Goal: Register for event/course

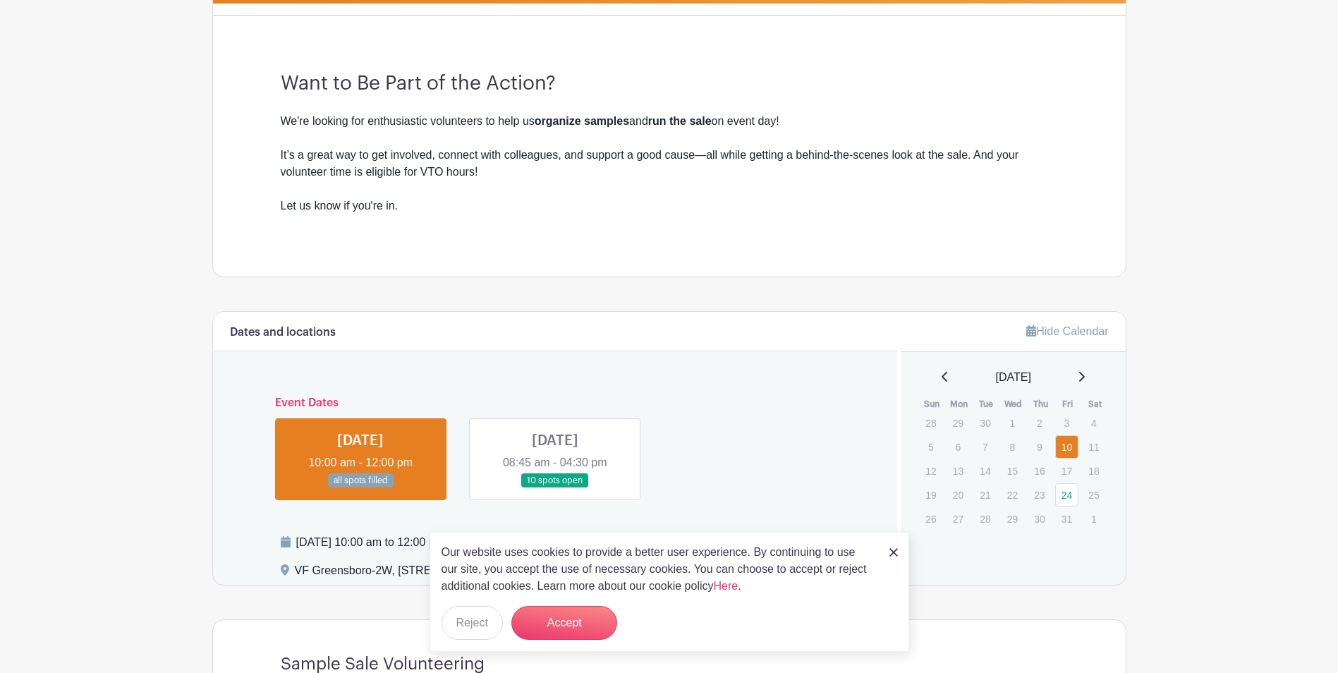
scroll to position [564, 0]
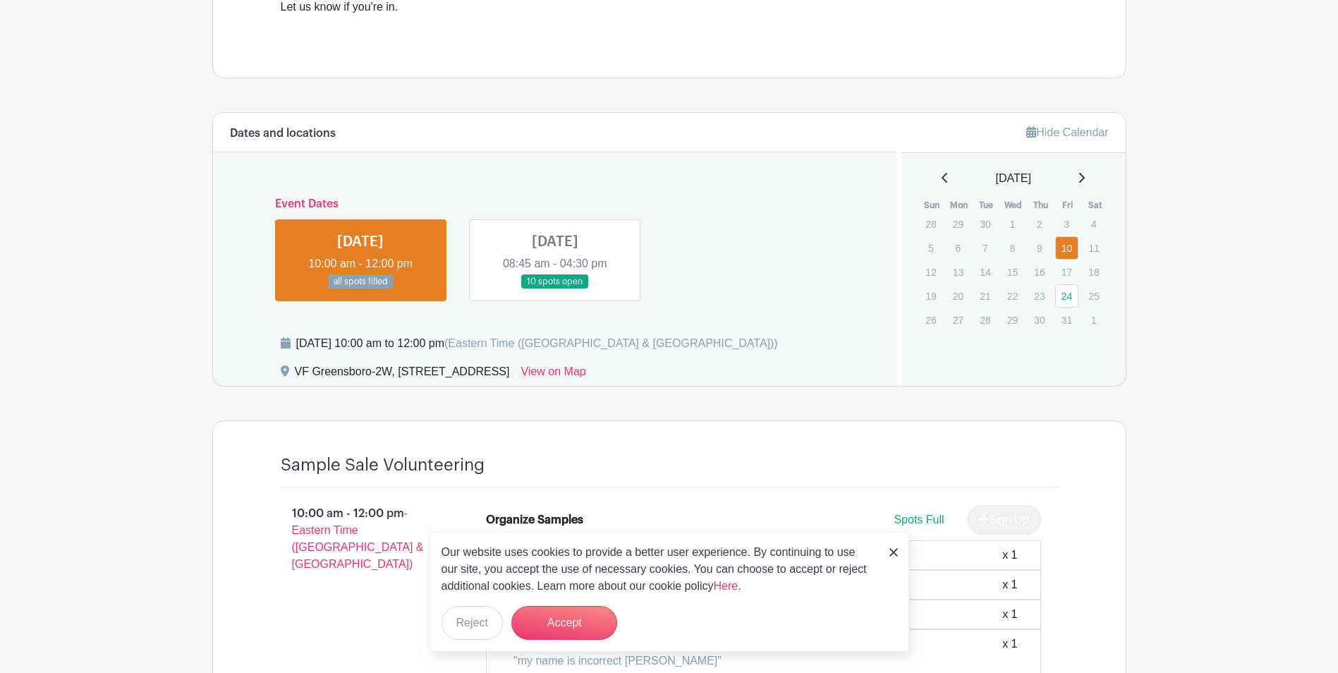
click at [892, 548] on img at bounding box center [894, 552] width 8 height 8
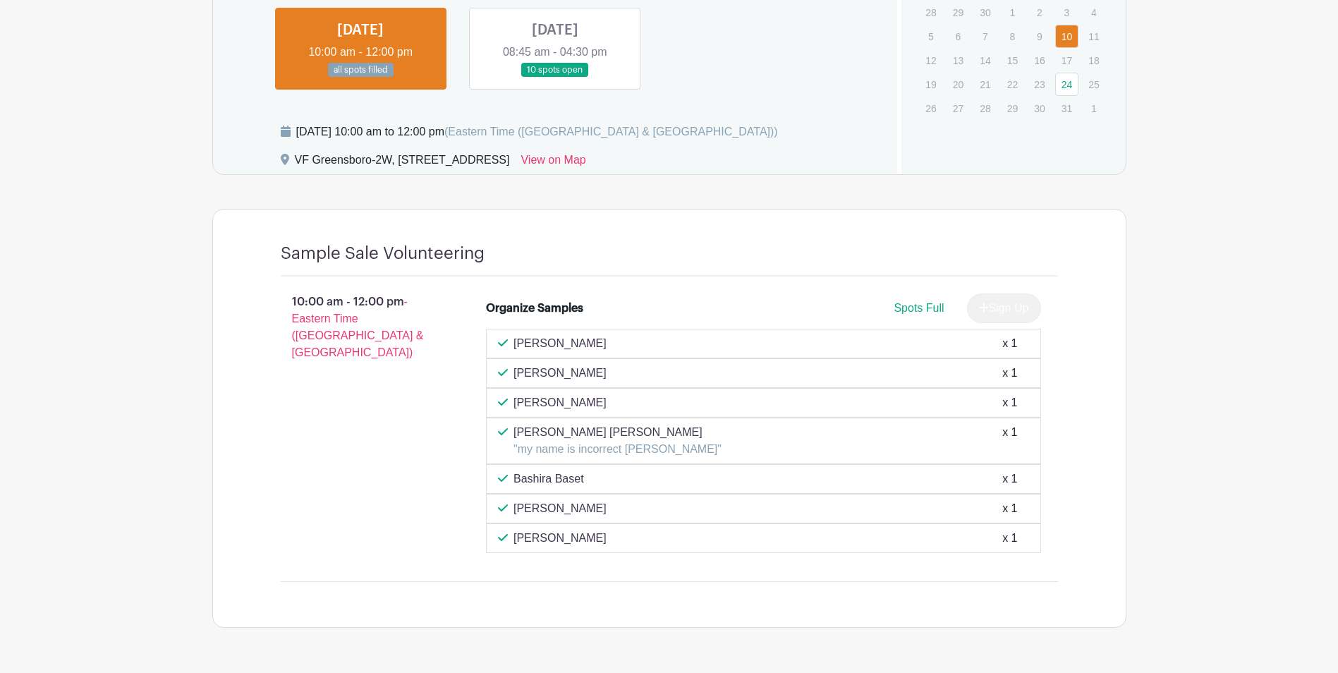
scroll to position [705, 0]
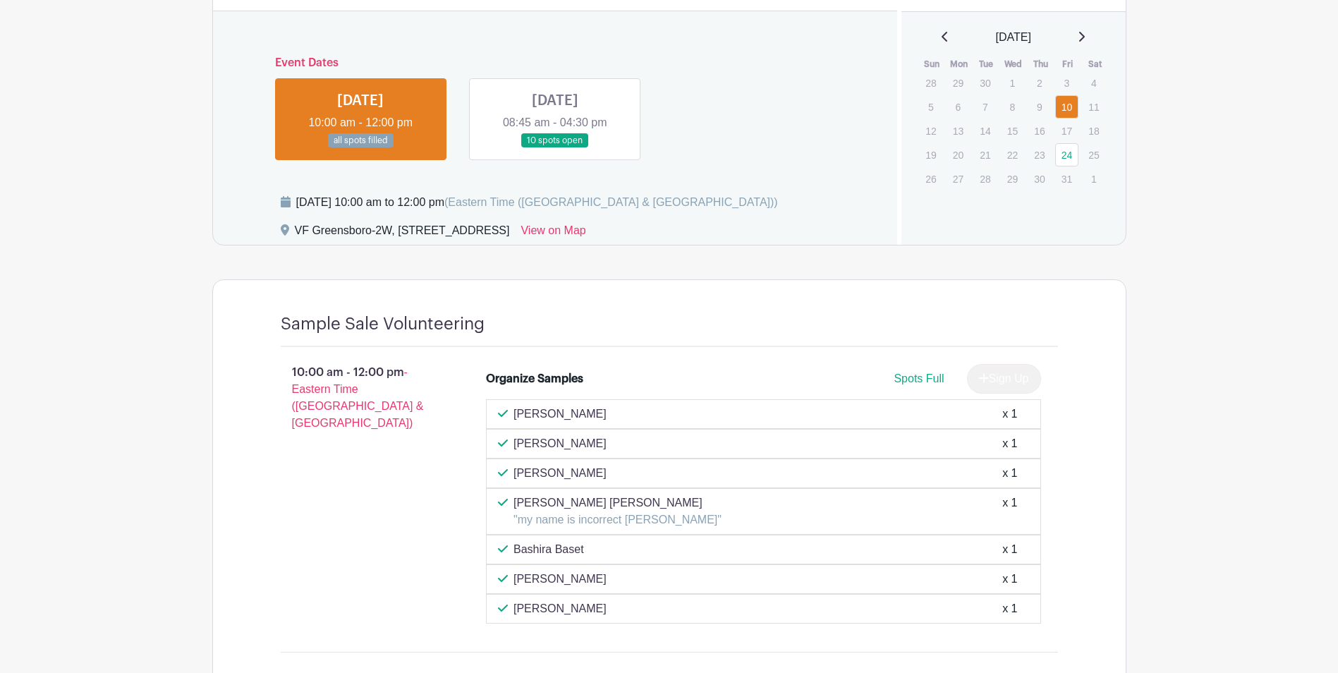
click at [555, 148] on link at bounding box center [555, 148] width 0 height 0
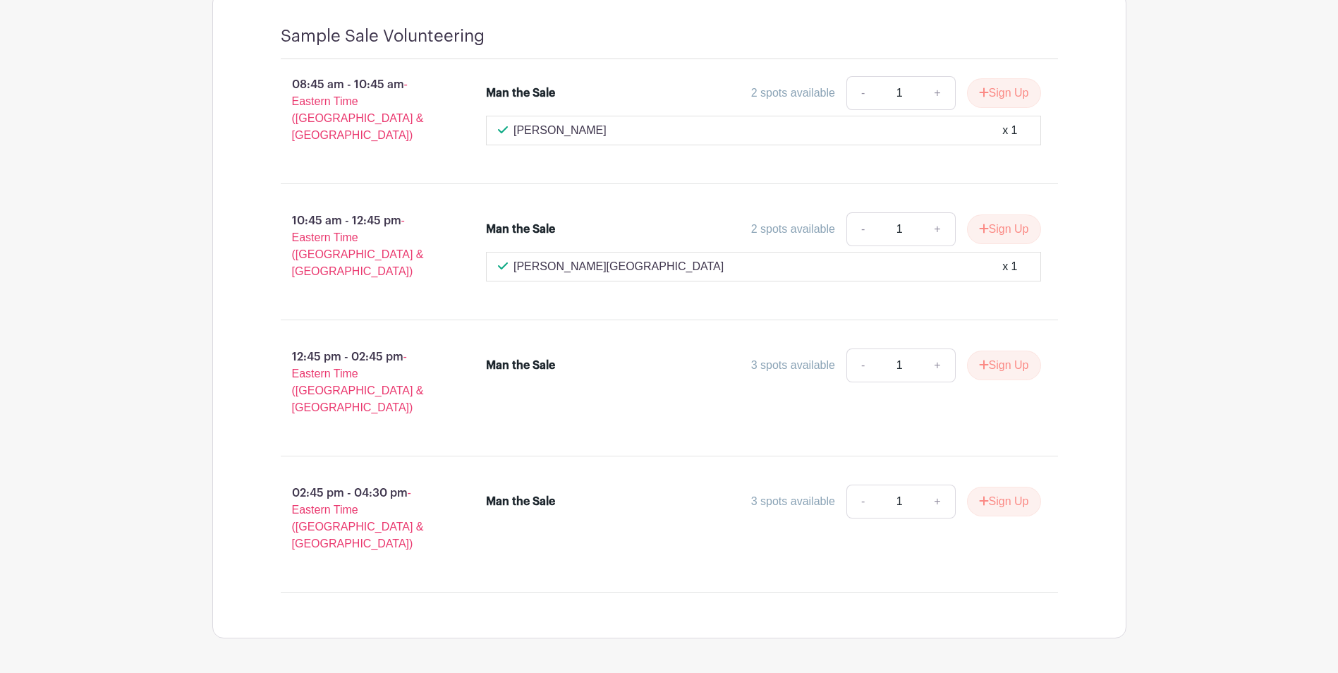
scroll to position [641, 0]
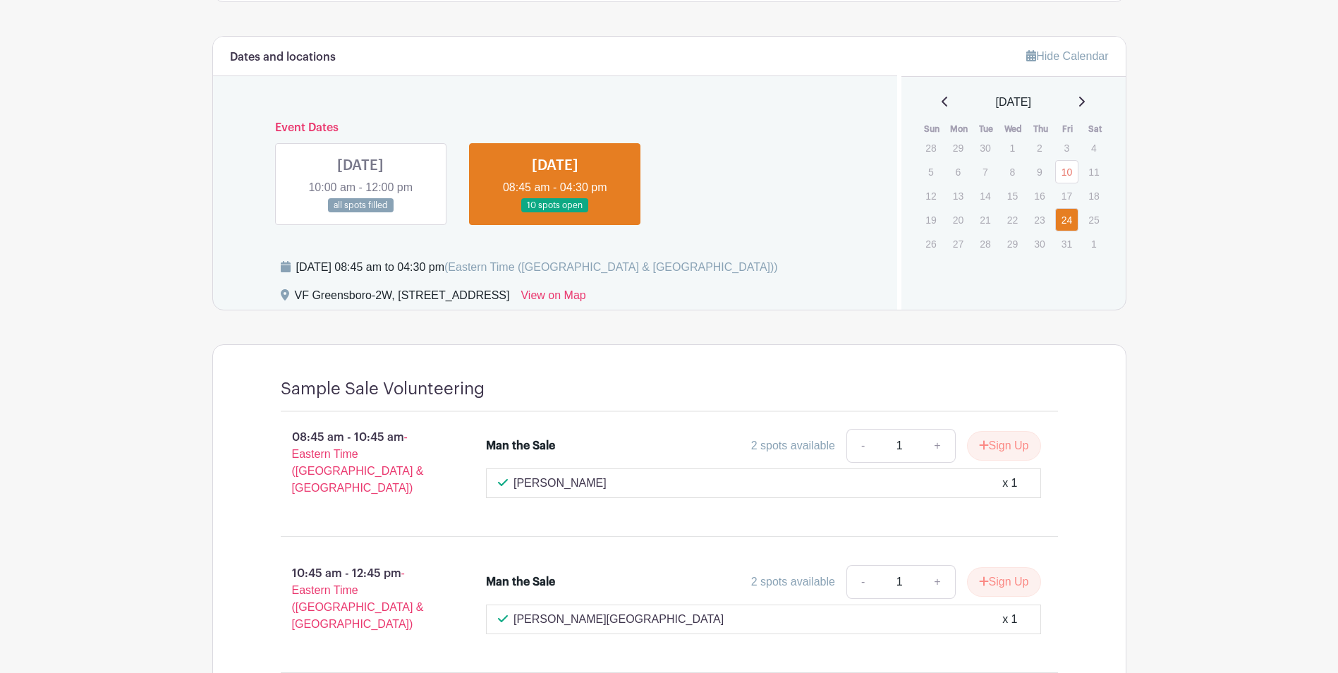
click at [361, 213] on link at bounding box center [361, 213] width 0 height 0
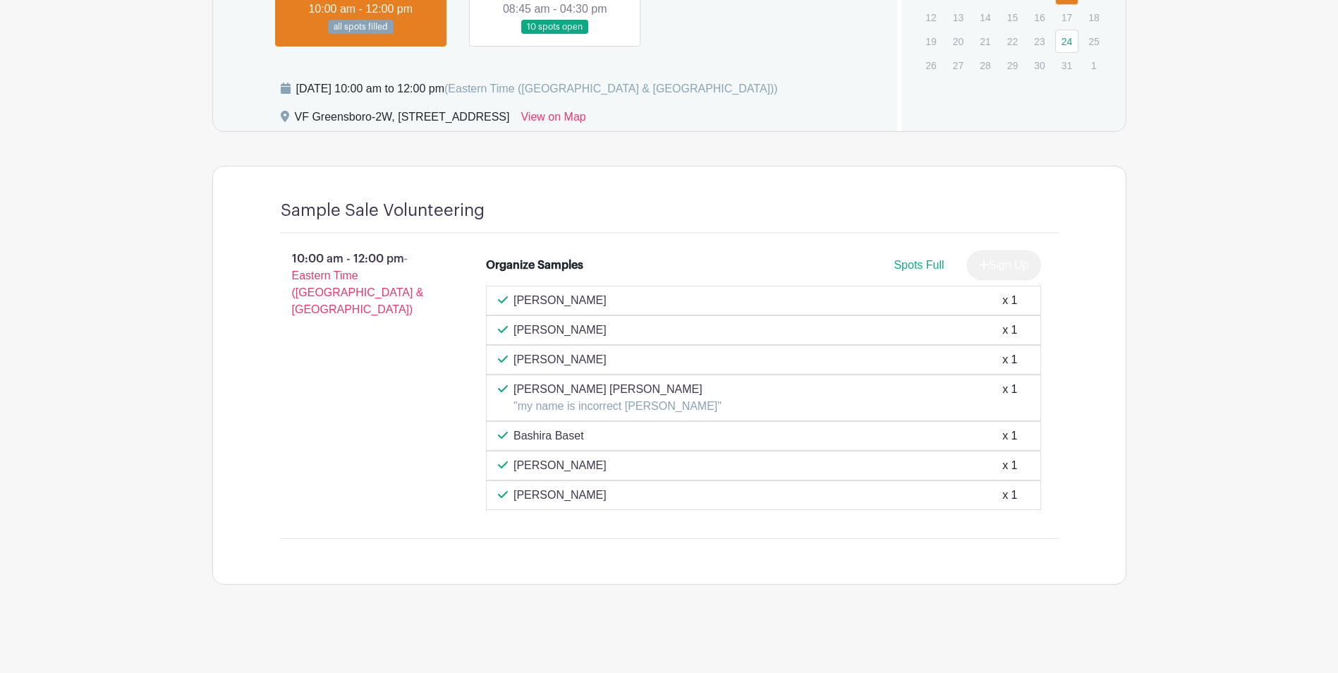
scroll to position [537, 0]
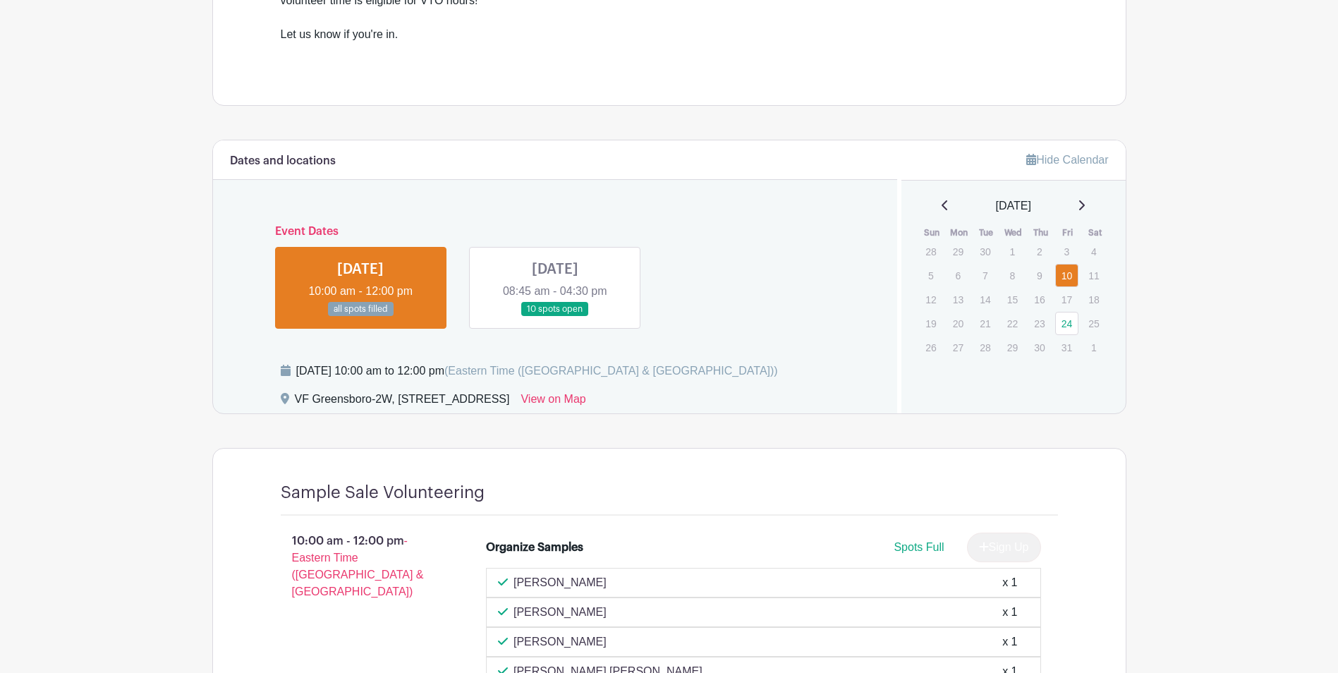
click at [555, 317] on link at bounding box center [555, 317] width 0 height 0
